Goal: Transaction & Acquisition: Purchase product/service

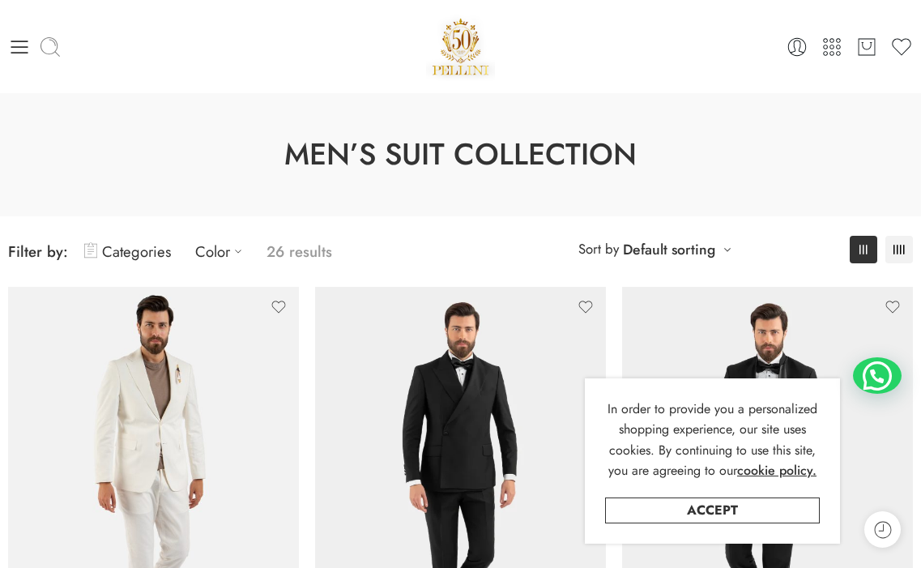
click at [50, 47] on icon at bounding box center [50, 47] width 23 height 23
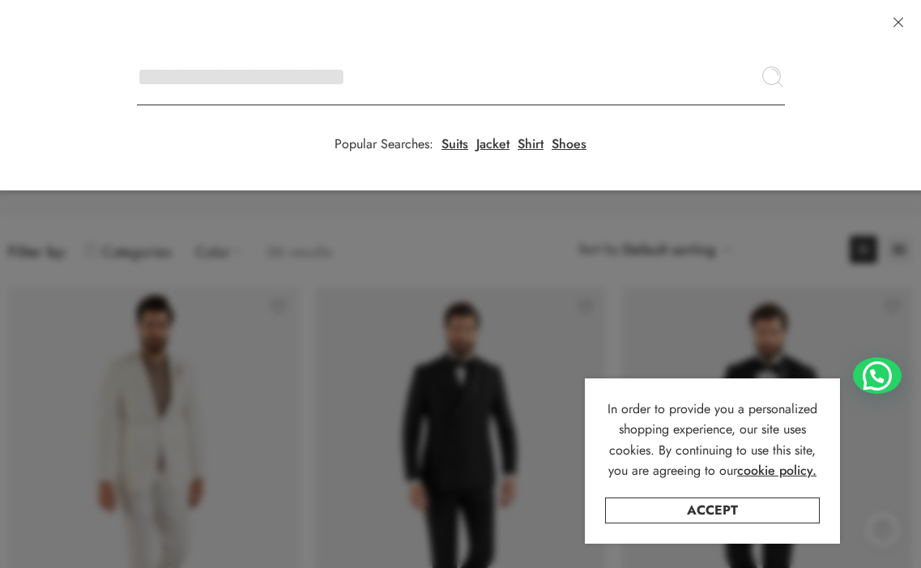
click at [137, 49] on input "Search here" at bounding box center [461, 77] width 648 height 57
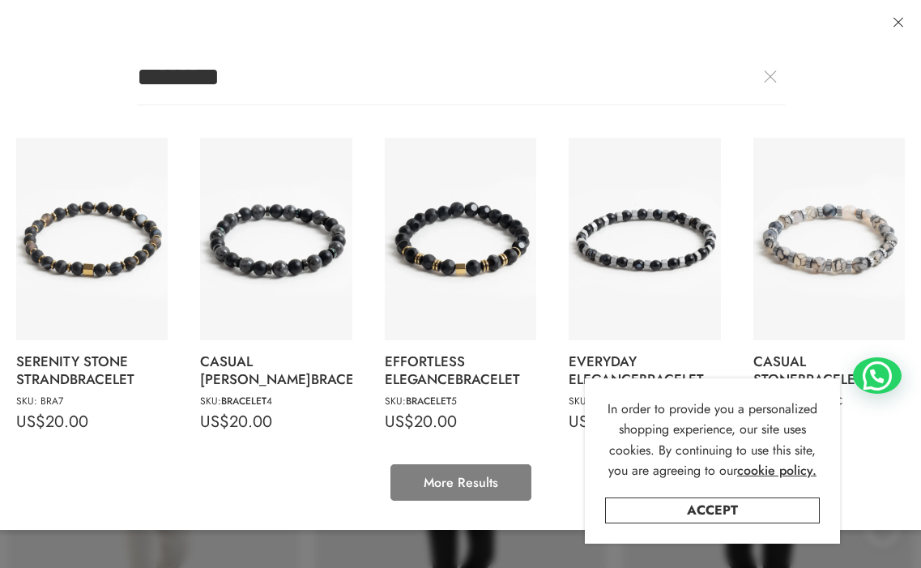
type input "********"
click button "Search" at bounding box center [0, 0] width 0 height 0
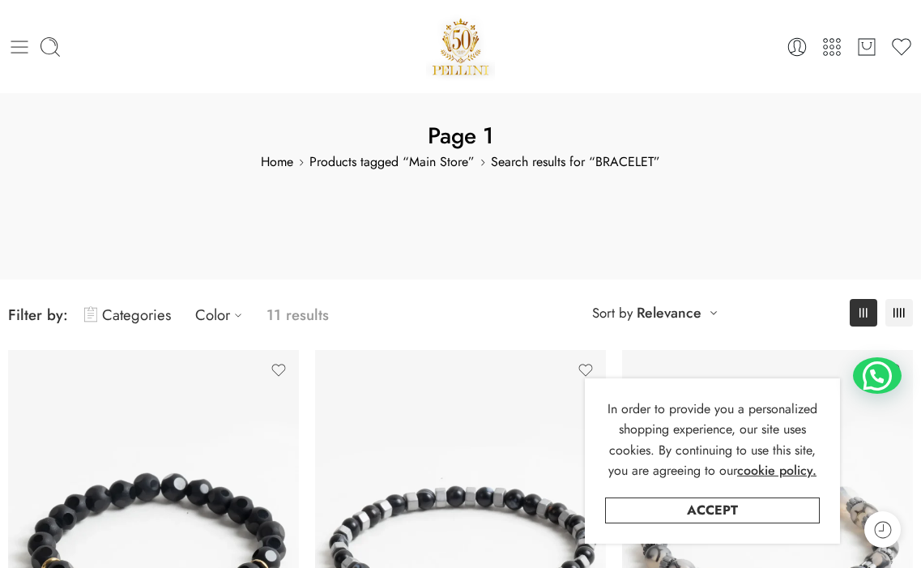
drag, startPoint x: 6, startPoint y: 38, endPoint x: 16, endPoint y: 40, distance: 10.0
click at [7, 39] on div "0 Cart 0 Wishlist Search here" at bounding box center [460, 46] width 921 height 69
click at [24, 51] on icon at bounding box center [19, 47] width 23 height 23
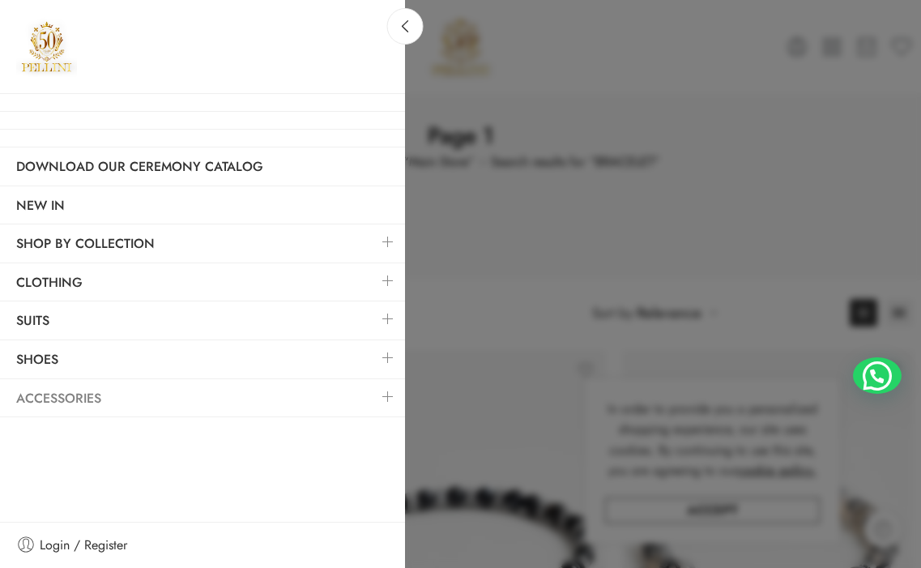
click at [100, 390] on link "Accessories" at bounding box center [202, 398] width 405 height 37
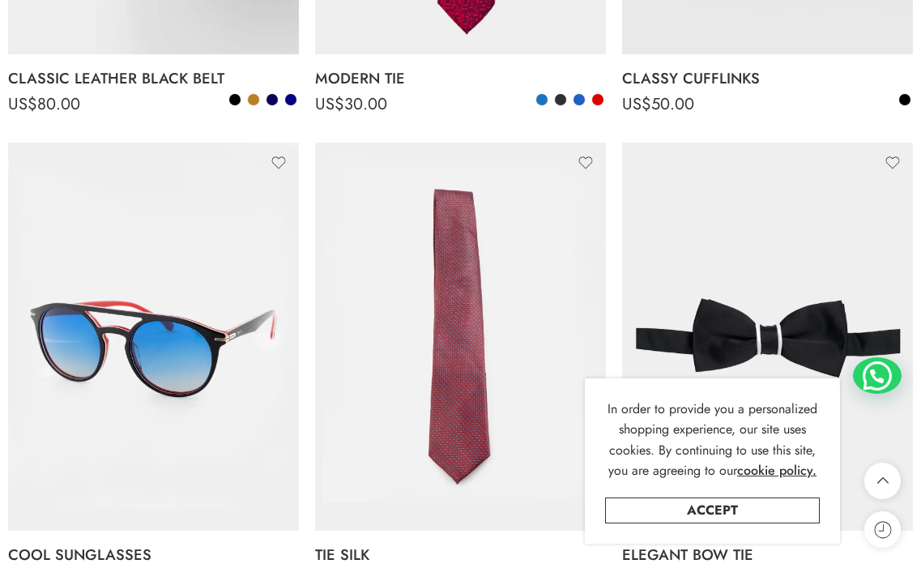
scroll to position [3888, 0]
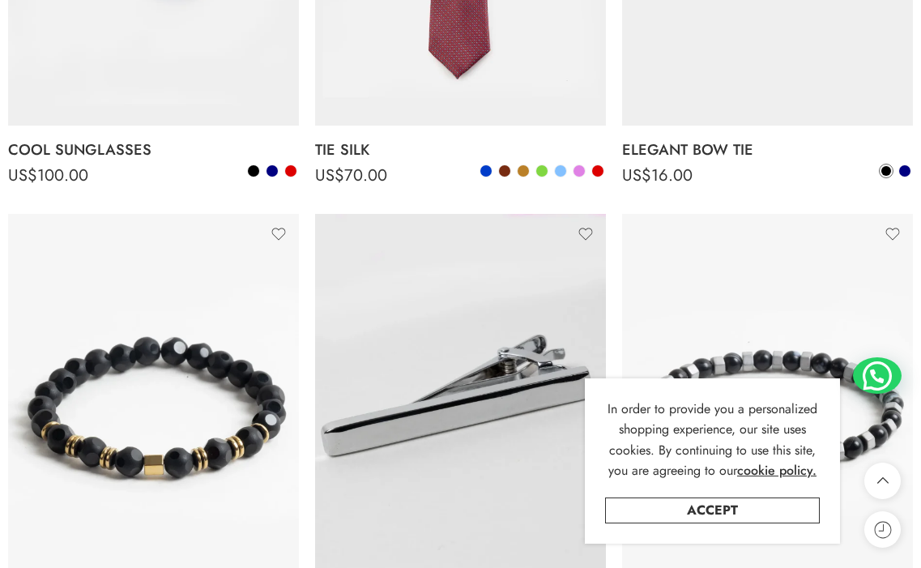
click at [718, 492] on div "In order to provide you a personalized shopping experience, our site uses cooki…" at bounding box center [712, 460] width 255 height 165
click at [728, 509] on link "Accept" at bounding box center [712, 510] width 215 height 26
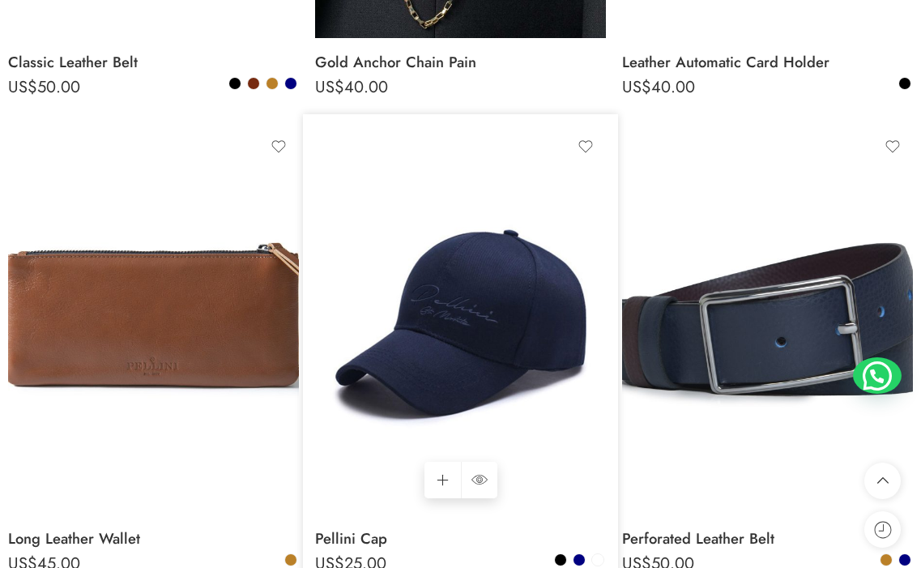
scroll to position [9638, 0]
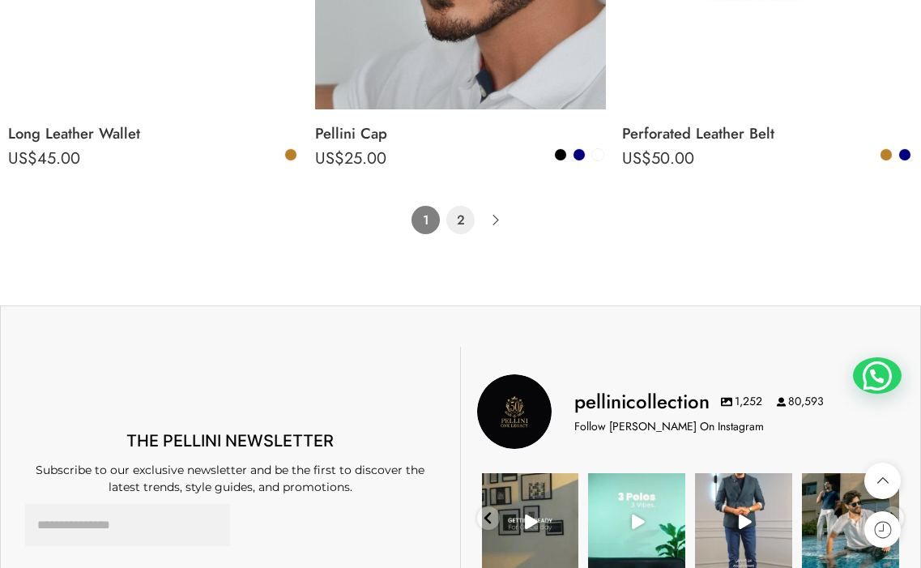
click at [458, 224] on link "2" at bounding box center [460, 220] width 28 height 28
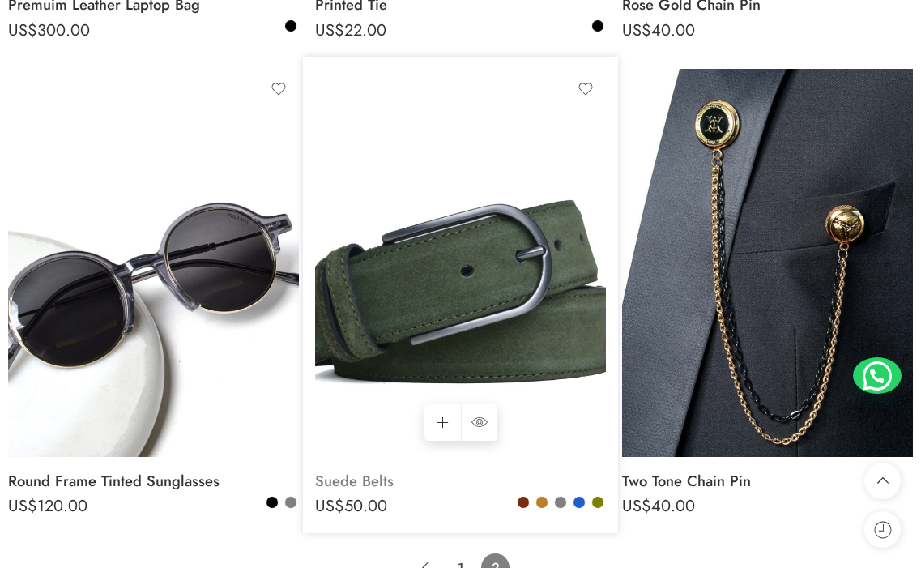
scroll to position [208, 0]
